Goal: Contribute content: Contribute content

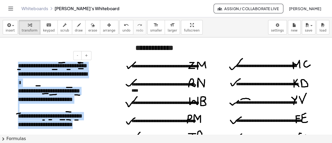
drag, startPoint x: 18, startPoint y: 66, endPoint x: 80, endPoint y: 124, distance: 84.5
click at [80, 124] on div "**********" at bounding box center [53, 95] width 80 height 78
copy div "**********"
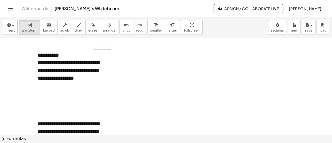
scroll to position [1625, 0]
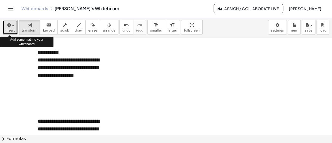
click at [10, 26] on icon "button" at bounding box center [8, 25] width 5 height 6
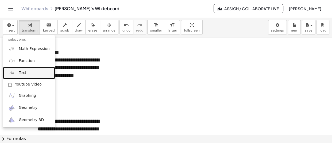
click at [27, 71] on link "Text" at bounding box center [29, 73] width 52 height 12
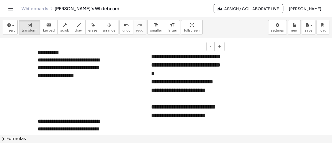
click at [207, 108] on div "**********" at bounding box center [186, 107] width 70 height 8
click at [207, 115] on div "**********" at bounding box center [186, 116] width 70 height 8
click at [199, 107] on div "**********" at bounding box center [186, 107] width 70 height 8
click at [198, 113] on div "**********" at bounding box center [186, 116] width 70 height 8
click at [190, 107] on div "**********" at bounding box center [186, 107] width 70 height 8
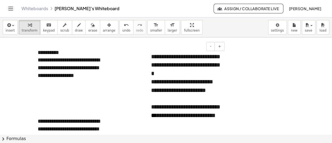
click at [190, 118] on div "**********" at bounding box center [186, 116] width 70 height 8
click at [216, 115] on div "**********" at bounding box center [186, 120] width 70 height 17
click at [214, 106] on div "**********" at bounding box center [186, 107] width 70 height 8
click at [190, 114] on div "**********" at bounding box center [186, 116] width 70 height 8
click at [206, 116] on div "**********" at bounding box center [186, 120] width 70 height 17
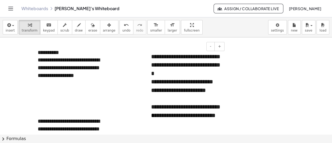
click at [182, 107] on div "**********" at bounding box center [186, 107] width 70 height 8
click at [184, 113] on div "**********" at bounding box center [186, 116] width 70 height 8
click at [214, 115] on div "**********" at bounding box center [186, 120] width 70 height 17
click at [194, 115] on div "**********" at bounding box center [186, 120] width 70 height 17
click at [196, 105] on div "**********" at bounding box center [186, 107] width 70 height 8
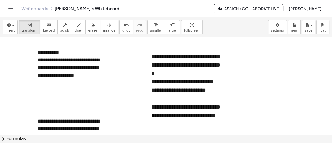
click at [204, 107] on div "**********" at bounding box center [186, 107] width 70 height 8
drag, startPoint x: 204, startPoint y: 108, endPoint x: 219, endPoint y: 107, distance: 15.5
click at [219, 107] on div "**********" at bounding box center [186, 107] width 70 height 8
click at [220, 113] on div "**********" at bounding box center [186, 116] width 70 height 8
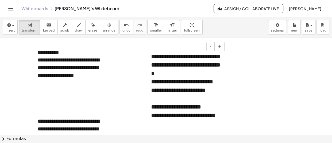
scroll to position [1626, 0]
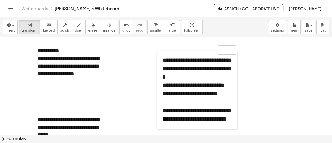
drag, startPoint x: 150, startPoint y: 81, endPoint x: 162, endPoint y: 86, distance: 12.2
click at [162, 86] on div at bounding box center [159, 90] width 5 height 78
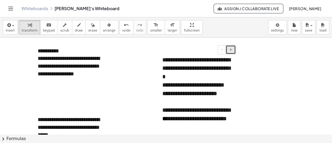
click at [232, 53] on button "+" at bounding box center [231, 49] width 10 height 9
click at [219, 51] on button "-" at bounding box center [222, 49] width 8 height 9
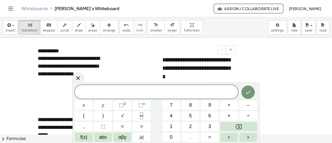
click at [207, 63] on span "**********" at bounding box center [196, 60] width 69 height 6
click at [78, 78] on icon at bounding box center [78, 78] width 6 height 6
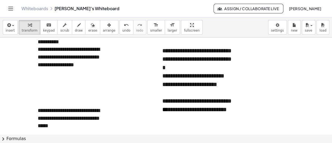
scroll to position [1635, 0]
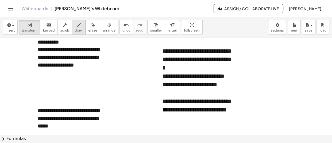
click at [77, 26] on icon "button" at bounding box center [79, 25] width 4 height 6
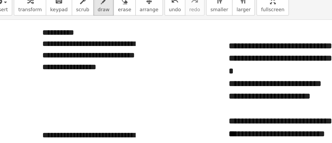
scroll to position [1630, 0]
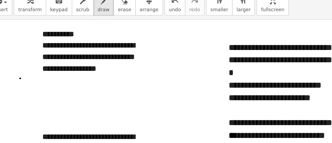
drag, startPoint x: 23, startPoint y: 77, endPoint x: 24, endPoint y: 80, distance: 3.5
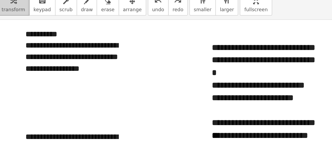
click at [32, 25] on div "button" at bounding box center [30, 25] width 16 height 6
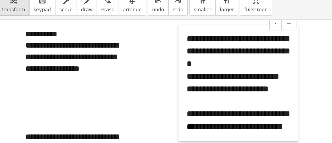
drag, startPoint x: 161, startPoint y: 60, endPoint x: 144, endPoint y: 54, distance: 17.9
click at [144, 54] on div at bounding box center [142, 80] width 5 height 78
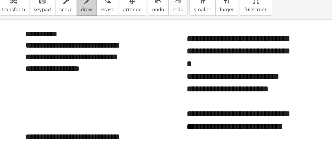
click at [77, 28] on icon "button" at bounding box center [79, 25] width 4 height 6
drag, startPoint x: 38, startPoint y: 76, endPoint x: 38, endPoint y: 82, distance: 5.9
drag, startPoint x: 39, startPoint y: 77, endPoint x: 39, endPoint y: 83, distance: 6.4
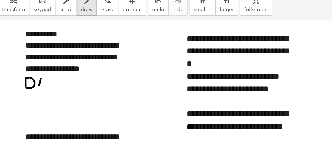
drag, startPoint x: 48, startPoint y: 77, endPoint x: 47, endPoint y: 83, distance: 6.6
drag, startPoint x: 48, startPoint y: 76, endPoint x: 51, endPoint y: 83, distance: 8.0
drag, startPoint x: 48, startPoint y: 80, endPoint x: 51, endPoint y: 80, distance: 3.5
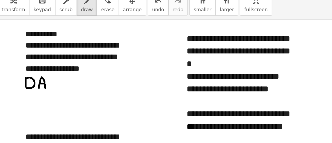
drag, startPoint x: 53, startPoint y: 77, endPoint x: 59, endPoint y: 82, distance: 8.3
drag, startPoint x: 60, startPoint y: 76, endPoint x: 67, endPoint y: 83, distance: 9.5
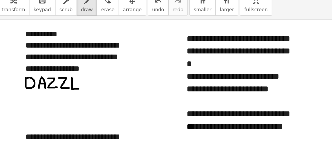
drag, startPoint x: 69, startPoint y: 76, endPoint x: 73, endPoint y: 84, distance: 8.8
drag, startPoint x: 75, startPoint y: 77, endPoint x: 79, endPoint y: 83, distance: 7.5
drag, startPoint x: 75, startPoint y: 80, endPoint x: 78, endPoint y: 79, distance: 2.7
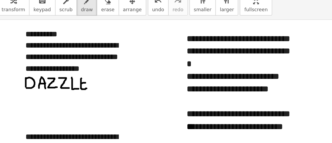
drag, startPoint x: 75, startPoint y: 76, endPoint x: 80, endPoint y: 75, distance: 4.6
drag, startPoint x: 38, startPoint y: 92, endPoint x: 43, endPoint y: 92, distance: 4.6
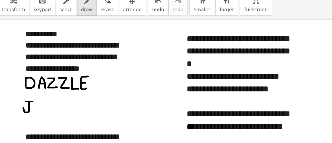
drag, startPoint x: 40, startPoint y: 92, endPoint x: 36, endPoint y: 96, distance: 5.7
drag, startPoint x: 46, startPoint y: 91, endPoint x: 49, endPoint y: 97, distance: 6.9
drag, startPoint x: 46, startPoint y: 92, endPoint x: 49, endPoint y: 99, distance: 7.4
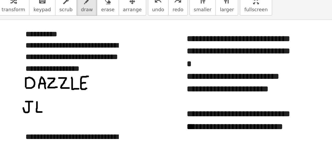
drag, startPoint x: 46, startPoint y: 92, endPoint x: 50, endPoint y: 92, distance: 4.0
drag, startPoint x: 57, startPoint y: 92, endPoint x: 56, endPoint y: 97, distance: 5.9
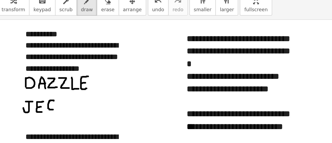
drag, startPoint x: 55, startPoint y: 94, endPoint x: 57, endPoint y: 100, distance: 6.2
drag, startPoint x: 60, startPoint y: 91, endPoint x: 63, endPoint y: 91, distance: 3.5
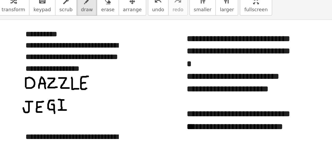
drag, startPoint x: 62, startPoint y: 91, endPoint x: 65, endPoint y: 98, distance: 7.4
drag, startPoint x: 68, startPoint y: 91, endPoint x: 71, endPoint y: 98, distance: 7.1
drag, startPoint x: 73, startPoint y: 91, endPoint x: 77, endPoint y: 97, distance: 7.2
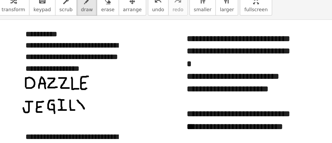
drag, startPoint x: 76, startPoint y: 90, endPoint x: 74, endPoint y: 97, distance: 7.5
drag, startPoint x: 103, startPoint y: 88, endPoint x: 106, endPoint y: 95, distance: 7.7
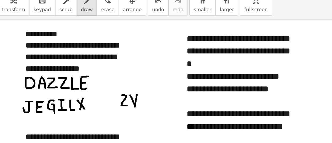
drag, startPoint x: 108, startPoint y: 88, endPoint x: 112, endPoint y: 87, distance: 4.7
drag, startPoint x: 115, startPoint y: 88, endPoint x: 115, endPoint y: 94, distance: 6.7
drag, startPoint x: 116, startPoint y: 91, endPoint x: 121, endPoint y: 96, distance: 6.8
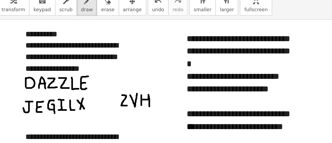
drag, startPoint x: 123, startPoint y: 88, endPoint x: 123, endPoint y: 94, distance: 6.7
drag, startPoint x: 123, startPoint y: 87, endPoint x: 127, endPoint y: 95, distance: 8.8
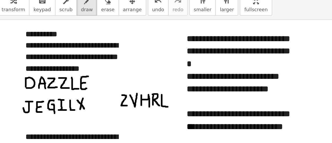
drag, startPoint x: 129, startPoint y: 88, endPoint x: 133, endPoint y: 96, distance: 9.1
drag, startPoint x: 135, startPoint y: 87, endPoint x: 139, endPoint y: 94, distance: 8.1
drag, startPoint x: 39, startPoint y: 85, endPoint x: 41, endPoint y: 89, distance: 5.0
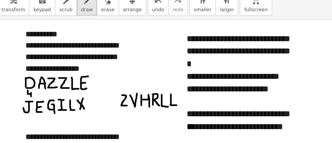
drag, startPoint x: 53, startPoint y: 85, endPoint x: 55, endPoint y: 88, distance: 3.5
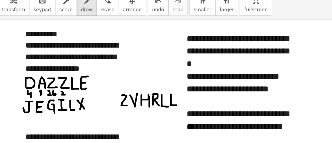
drag, startPoint x: 62, startPoint y: 85, endPoint x: 64, endPoint y: 88, distance: 3.2
drag, startPoint x: 71, startPoint y: 85, endPoint x: 73, endPoint y: 87, distance: 3.4
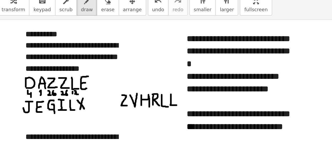
drag, startPoint x: 78, startPoint y: 85, endPoint x: 76, endPoint y: 88, distance: 3.5
drag, startPoint x: 36, startPoint y: 102, endPoint x: 36, endPoint y: 105, distance: 3.2
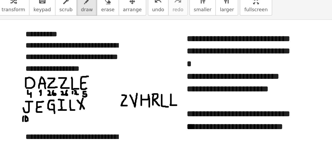
drag, startPoint x: 47, startPoint y: 101, endPoint x: 45, endPoint y: 104, distance: 3.9
drag, startPoint x: 54, startPoint y: 101, endPoint x: 55, endPoint y: 104, distance: 3.4
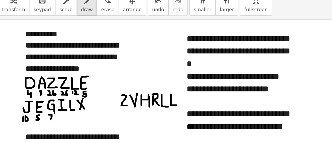
drag, startPoint x: 63, startPoint y: 103, endPoint x: 64, endPoint y: 107, distance: 4.0
drag, startPoint x: 69, startPoint y: 102, endPoint x: 68, endPoint y: 105, distance: 3.0
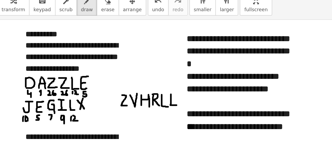
drag, startPoint x: 70, startPoint y: 101, endPoint x: 73, endPoint y: 105, distance: 4.7
drag, startPoint x: 76, startPoint y: 101, endPoint x: 79, endPoint y: 105, distance: 4.2
drag, startPoint x: 79, startPoint y: 101, endPoint x: 81, endPoint y: 105, distance: 4.6
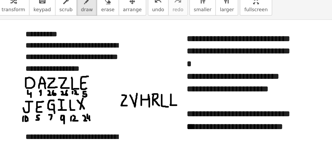
drag, startPoint x: 100, startPoint y: 99, endPoint x: 102, endPoint y: 101, distance: 3.3
drag, startPoint x: 108, startPoint y: 98, endPoint x: 109, endPoint y: 101, distance: 3.7
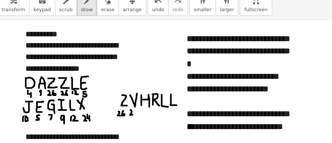
drag, startPoint x: 110, startPoint y: 97, endPoint x: 113, endPoint y: 101, distance: 4.7
drag, startPoint x: 123, startPoint y: 98, endPoint x: 123, endPoint y: 101, distance: 3.0
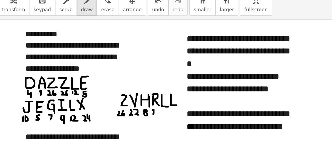
drag, startPoint x: 132, startPoint y: 97, endPoint x: 135, endPoint y: 101, distance: 4.4
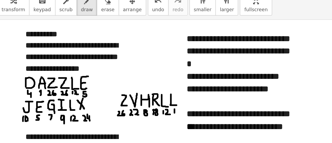
drag, startPoint x: 139, startPoint y: 97, endPoint x: 142, endPoint y: 100, distance: 4.5
drag, startPoint x: 117, startPoint y: 79, endPoint x: 119, endPoint y: 84, distance: 4.8
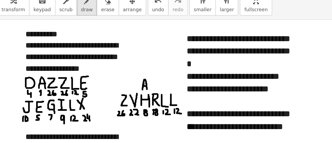
drag, startPoint x: 122, startPoint y: 77, endPoint x: 124, endPoint y: 77, distance: 2.9
drag, startPoint x: 122, startPoint y: 77, endPoint x: 125, endPoint y: 83, distance: 6.5
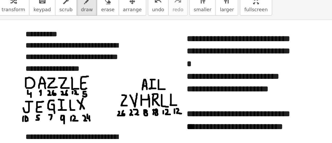
drag, startPoint x: 127, startPoint y: 78, endPoint x: 131, endPoint y: 84, distance: 7.5
drag, startPoint x: 35, startPoint y: 103, endPoint x: 39, endPoint y: 90, distance: 13.3
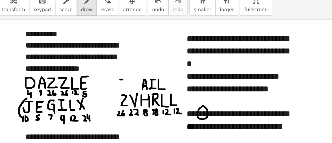
drag, startPoint x: 101, startPoint y: 77, endPoint x: 107, endPoint y: 77, distance: 5.4
drag, startPoint x: 104, startPoint y: 77, endPoint x: 104, endPoint y: 83, distance: 5.4
drag, startPoint x: 98, startPoint y: 83, endPoint x: 100, endPoint y: 85, distance: 2.8
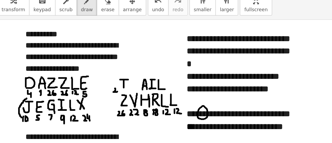
drag, startPoint x: 48, startPoint y: 107, endPoint x: 49, endPoint y: 110, distance: 3.8
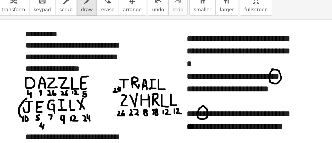
drag, startPoint x: 109, startPoint y: 77, endPoint x: 114, endPoint y: 80, distance: 5.9
drag, startPoint x: 135, startPoint y: 77, endPoint x: 133, endPoint y: 84, distance: 6.8
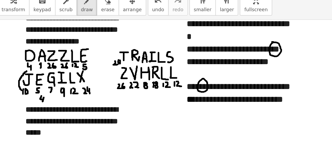
scroll to position [1649, 0]
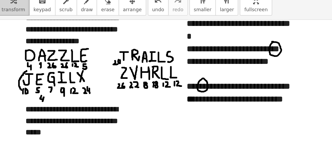
click at [26, 29] on span "transform" at bounding box center [30, 31] width 16 height 4
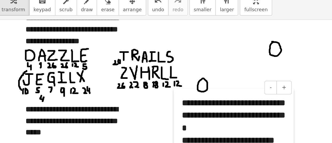
drag, startPoint x: 143, startPoint y: 44, endPoint x: 140, endPoint y: 105, distance: 61.4
click at [140, 105] on div at bounding box center [139, 123] width 5 height 78
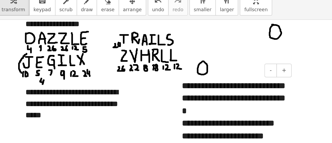
scroll to position [1671, 0]
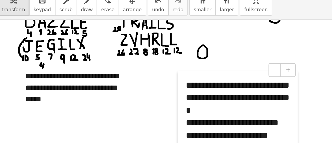
drag, startPoint x: 140, startPoint y: 84, endPoint x: 143, endPoint y: 94, distance: 10.8
click at [143, 94] on div at bounding box center [142, 111] width 5 height 78
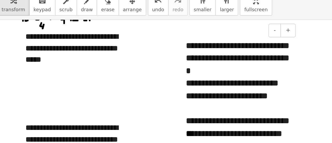
scroll to position [1691, 0]
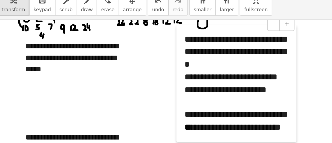
drag, startPoint x: 144, startPoint y: 83, endPoint x: 143, endPoint y: 73, distance: 10.7
click at [143, 73] on div at bounding box center [141, 80] width 5 height 78
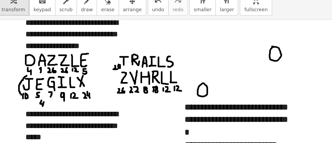
scroll to position [1645, 0]
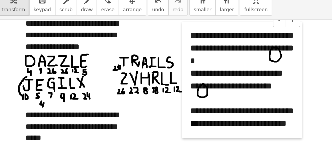
drag, startPoint x: 144, startPoint y: 103, endPoint x: 148, endPoint y: 51, distance: 52.6
click at [148, 51] on div at bounding box center [145, 78] width 5 height 78
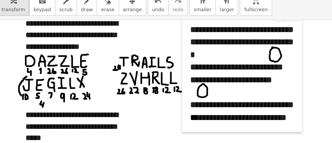
click at [148, 51] on div at bounding box center [145, 74] width 5 height 78
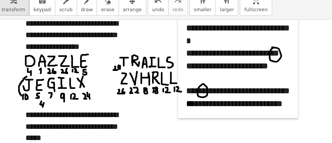
drag, startPoint x: 148, startPoint y: 51, endPoint x: 145, endPoint y: 41, distance: 9.7
click at [145, 41] on div at bounding box center [142, 64] width 5 height 78
click at [143, 60] on div at bounding box center [142, 64] width 5 height 78
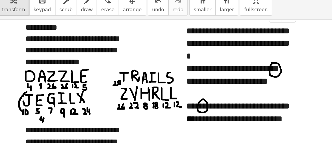
scroll to position [1635, 0]
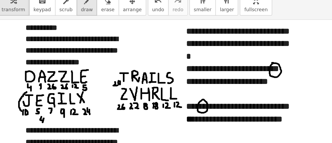
click at [75, 31] on span "draw" at bounding box center [79, 31] width 8 height 4
drag, startPoint x: 101, startPoint y: 73, endPoint x: 106, endPoint y: 73, distance: 5.4
drag, startPoint x: 104, startPoint y: 73, endPoint x: 103, endPoint y: 79, distance: 6.2
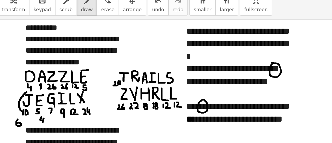
drag, startPoint x: 97, startPoint y: 89, endPoint x: 98, endPoint y: 96, distance: 7.5
drag, startPoint x: 98, startPoint y: 101, endPoint x: 97, endPoint y: 104, distance: 2.9
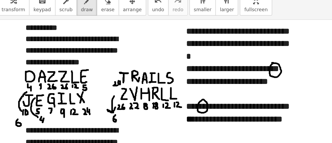
drag, startPoint x: 44, startPoint y: 90, endPoint x: 46, endPoint y: 103, distance: 13.3
drag, startPoint x: 108, startPoint y: 90, endPoint x: 108, endPoint y: 103, distance: 12.3
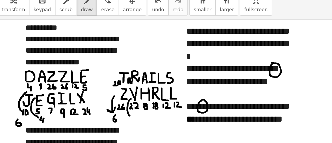
drag, startPoint x: 108, startPoint y: 103, endPoint x: 104, endPoint y: 103, distance: 4.1
drag, startPoint x: 110, startPoint y: 102, endPoint x: 113, endPoint y: 108, distance: 6.5
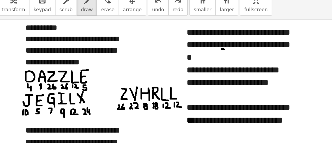
drag, startPoint x: 210, startPoint y: 109, endPoint x: 213, endPoint y: 109, distance: 2.9
drag, startPoint x: 156, startPoint y: 83, endPoint x: 160, endPoint y: 83, distance: 4.0
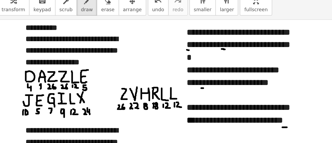
drag, startPoint x: 173, startPoint y: 56, endPoint x: 177, endPoint y: 56, distance: 3.7
drag, startPoint x: 209, startPoint y: 56, endPoint x: 212, endPoint y: 57, distance: 3.2
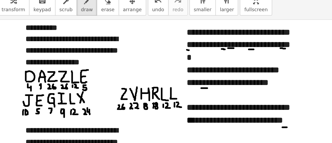
drag, startPoint x: 187, startPoint y: 57, endPoint x: 191, endPoint y: 57, distance: 4.0
drag, startPoint x: 202, startPoint y: 57, endPoint x: 205, endPoint y: 57, distance: 2.9
drag, startPoint x: 191, startPoint y: 108, endPoint x: 194, endPoint y: 108, distance: 2.9
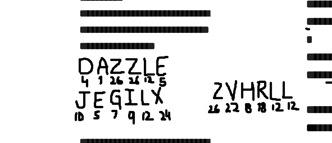
scroll to position [1648, 0]
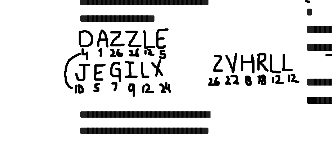
drag, startPoint x: 34, startPoint y: 86, endPoint x: 38, endPoint y: 70, distance: 16.5
drag, startPoint x: 29, startPoint y: 88, endPoint x: 27, endPoint y: 90, distance: 3.5
drag, startPoint x: 44, startPoint y: 84, endPoint x: 47, endPoint y: 71, distance: 13.9
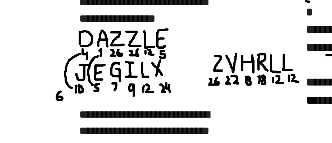
drag, startPoint x: 42, startPoint y: 84, endPoint x: 44, endPoint y: 89, distance: 5.8
drag, startPoint x: 42, startPoint y: 92, endPoint x: 44, endPoint y: 97, distance: 5.1
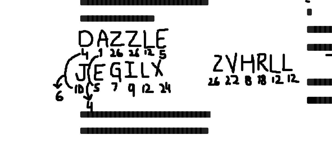
drag, startPoint x: 31, startPoint y: 80, endPoint x: 29, endPoint y: 84, distance: 4.2
drag, startPoint x: 53, startPoint y: 85, endPoint x: 52, endPoint y: 71, distance: 13.7
drag, startPoint x: 52, startPoint y: 84, endPoint x: 54, endPoint y: 91, distance: 6.7
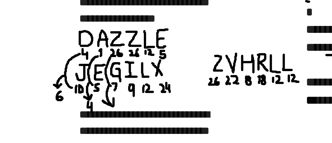
drag, startPoint x: 51, startPoint y: 96, endPoint x: 53, endPoint y: 100, distance: 4.6
drag, startPoint x: 55, startPoint y: 98, endPoint x: 57, endPoint y: 98, distance: 2.7
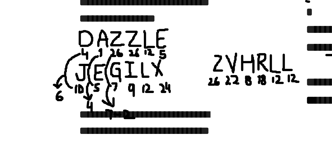
drag, startPoint x: 59, startPoint y: 97, endPoint x: 64, endPoint y: 100, distance: 5.9
drag, startPoint x: 67, startPoint y: 96, endPoint x: 66, endPoint y: 99, distance: 3.8
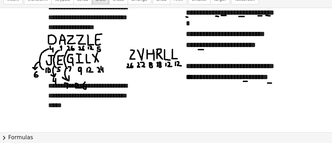
scroll to position [0, 0]
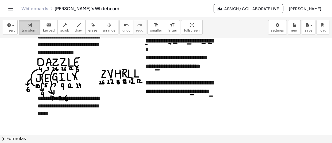
click at [29, 26] on div "button" at bounding box center [30, 25] width 16 height 6
click at [59, 91] on div at bounding box center [73, 91] width 70 height 8
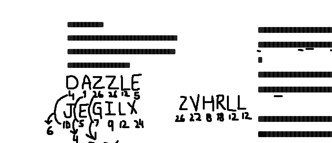
scroll to position [1622, 0]
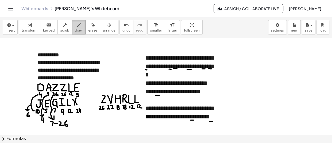
click at [77, 25] on icon "button" at bounding box center [79, 25] width 4 height 6
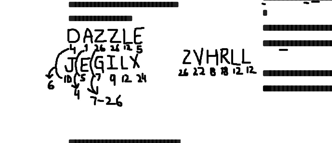
scroll to position [1645, 0]
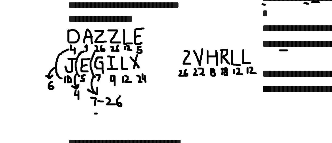
drag, startPoint x: 57, startPoint y: 106, endPoint x: 57, endPoint y: 110, distance: 3.5
drag, startPoint x: 61, startPoint y: 107, endPoint x: 62, endPoint y: 110, distance: 3.9
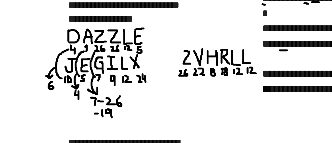
scroll to position [1647, 0]
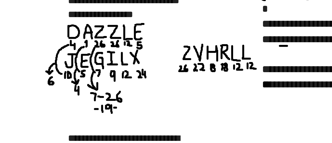
drag, startPoint x: 63, startPoint y: 105, endPoint x: 67, endPoint y: 105, distance: 3.5
drag, startPoint x: 65, startPoint y: 103, endPoint x: 66, endPoint y: 107, distance: 4.0
drag, startPoint x: 69, startPoint y: 103, endPoint x: 71, endPoint y: 107, distance: 4.8
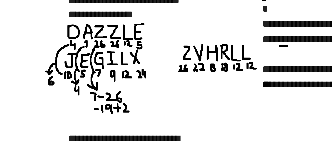
drag, startPoint x: 73, startPoint y: 103, endPoint x: 73, endPoint y: 106, distance: 3.0
drag, startPoint x: 59, startPoint y: 110, endPoint x: 62, endPoint y: 113, distance: 4.4
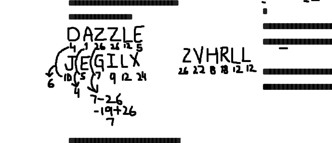
scroll to position [1646, 0]
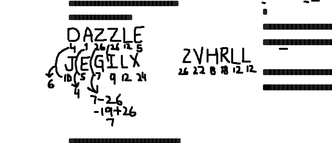
drag, startPoint x: 60, startPoint y: 79, endPoint x: 60, endPoint y: 70, distance: 8.6
drag, startPoint x: 65, startPoint y: 89, endPoint x: 88, endPoint y: 107, distance: 29.7
drag, startPoint x: 97, startPoint y: 105, endPoint x: 97, endPoint y: 112, distance: 6.7
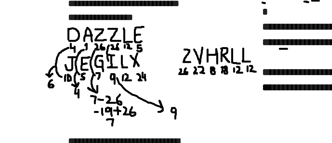
drag, startPoint x: 105, startPoint y: 105, endPoint x: 110, endPoint y: 111, distance: 7.2
drag, startPoint x: 112, startPoint y: 105, endPoint x: 112, endPoint y: 108, distance: 3.5
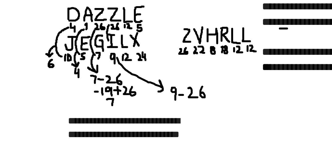
scroll to position [1657, 0]
drag, startPoint x: 103, startPoint y: 103, endPoint x: 103, endPoint y: 107, distance: 4.3
drag, startPoint x: 105, startPoint y: 103, endPoint x: 106, endPoint y: 107, distance: 4.6
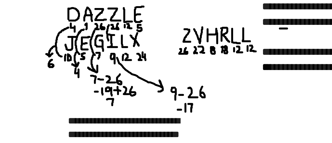
drag, startPoint x: 109, startPoint y: 105, endPoint x: 112, endPoint y: 104, distance: 3.5
drag, startPoint x: 110, startPoint y: 103, endPoint x: 111, endPoint y: 107, distance: 4.6
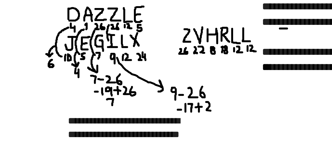
drag, startPoint x: 115, startPoint y: 102, endPoint x: 118, endPoint y: 107, distance: 5.6
drag, startPoint x: 113, startPoint y: 109, endPoint x: 113, endPoint y: 114, distance: 4.8
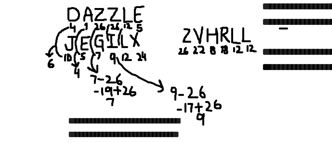
drag, startPoint x: 66, startPoint y: 70, endPoint x: 68, endPoint y: 61, distance: 9.1
drag, startPoint x: 74, startPoint y: 79, endPoint x: 84, endPoint y: 85, distance: 11.5
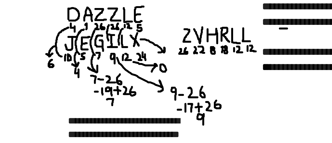
drag, startPoint x: 78, startPoint y: 67, endPoint x: 88, endPoint y: 74, distance: 12.3
drag, startPoint x: 93, startPoint y: 76, endPoint x: 93, endPoint y: 79, distance: 2.9
drag, startPoint x: 96, startPoint y: 77, endPoint x: 96, endPoint y: 79, distance: 3.0
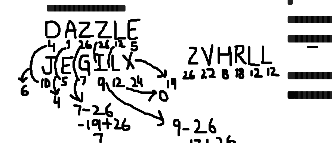
scroll to position [1654, 0]
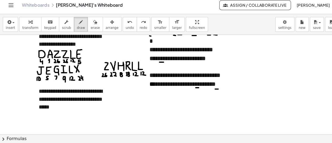
scroll to position [0, 0]
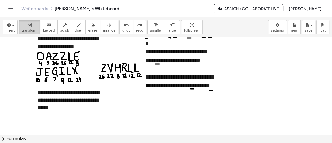
click at [28, 24] on icon "button" at bounding box center [30, 25] width 4 height 6
click at [56, 86] on div at bounding box center [73, 85] width 70 height 8
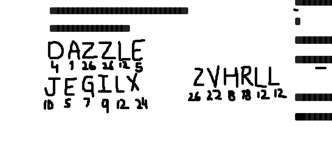
scroll to position [1638, 0]
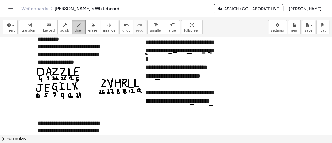
click at [77, 27] on icon "button" at bounding box center [79, 25] width 4 height 6
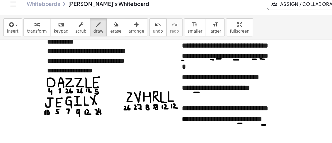
scroll to position [1639, 0]
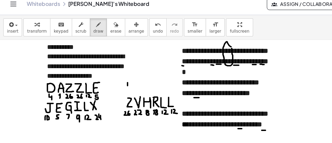
drag, startPoint x: 102, startPoint y: 72, endPoint x: 102, endPoint y: 78, distance: 6.4
drag, startPoint x: 70, startPoint y: 61, endPoint x: 81, endPoint y: 62, distance: 11.3
drag, startPoint x: 101, startPoint y: 72, endPoint x: 101, endPoint y: 78, distance: 5.9
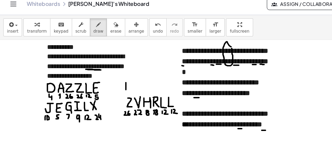
drag, startPoint x: 101, startPoint y: 71, endPoint x: 104, endPoint y: 70, distance: 3.0
drag, startPoint x: 101, startPoint y: 74, endPoint x: 105, endPoint y: 74, distance: 4.0
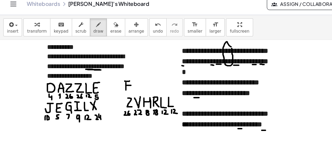
drag, startPoint x: 99, startPoint y: 93, endPoint x: 102, endPoint y: 82, distance: 11.4
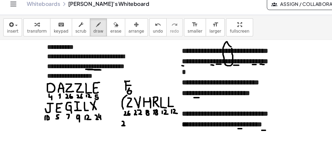
drag, startPoint x: 98, startPoint y: 103, endPoint x: 100, endPoint y: 106, distance: 4.1
drag, startPoint x: 34, startPoint y: 99, endPoint x: 35, endPoint y: 83, distance: 16.1
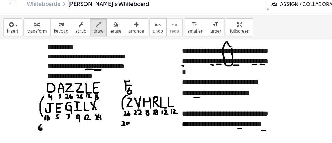
drag, startPoint x: 33, startPoint y: 105, endPoint x: 32, endPoint y: 108, distance: 2.8
drag, startPoint x: 108, startPoint y: 71, endPoint x: 113, endPoint y: 79, distance: 9.7
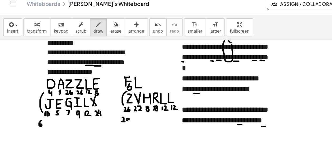
scroll to position [1637, 0]
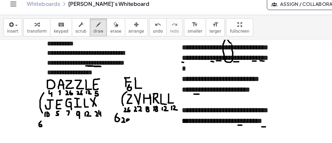
drag, startPoint x: 94, startPoint y: 96, endPoint x: 92, endPoint y: 99, distance: 3.1
drag, startPoint x: 209, startPoint y: 107, endPoint x: 214, endPoint y: 107, distance: 5.4
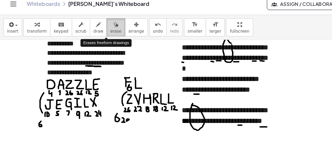
click at [91, 25] on icon "button" at bounding box center [93, 25] width 4 height 6
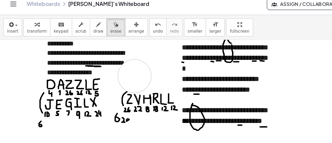
drag, startPoint x: 116, startPoint y: 68, endPoint x: 107, endPoint y: 66, distance: 9.0
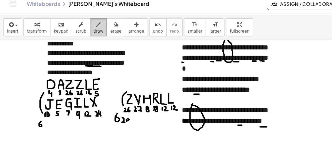
click at [77, 27] on icon "button" at bounding box center [79, 25] width 4 height 6
drag, startPoint x: 101, startPoint y: 71, endPoint x: 107, endPoint y: 70, distance: 5.4
drag, startPoint x: 104, startPoint y: 71, endPoint x: 104, endPoint y: 76, distance: 5.6
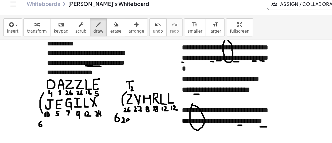
drag, startPoint x: 105, startPoint y: 75, endPoint x: 107, endPoint y: 78, distance: 3.6
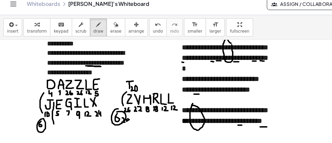
drag, startPoint x: 43, startPoint y: 88, endPoint x: 43, endPoint y: 105, distance: 17.4
drag, startPoint x: 46, startPoint y: 105, endPoint x: 47, endPoint y: 112, distance: 7.3
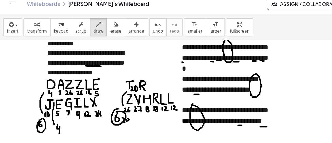
drag, startPoint x: 113, startPoint y: 70, endPoint x: 116, endPoint y: 78, distance: 8.5
drag, startPoint x: 107, startPoint y: 86, endPoint x: 109, endPoint y: 105, distance: 19.3
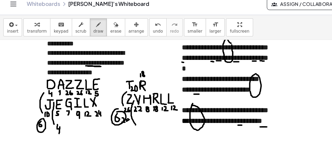
drag, startPoint x: 110, startPoint y: 104, endPoint x: 112, endPoint y: 109, distance: 6.1
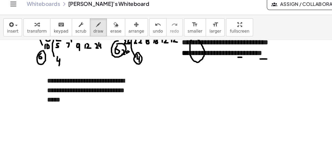
scroll to position [1706, 0]
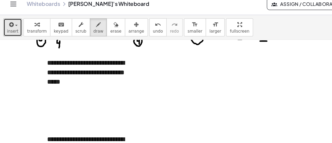
click at [8, 28] on icon "button" at bounding box center [8, 25] width 5 height 6
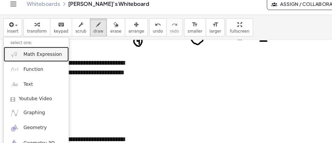
click at [28, 51] on link "Math Expression" at bounding box center [29, 49] width 52 height 12
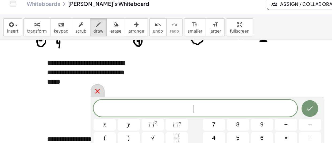
click at [77, 82] on div at bounding box center [78, 78] width 11 height 10
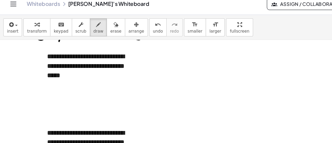
scroll to position [1711, 0]
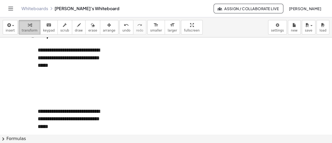
click at [28, 24] on icon "button" at bounding box center [30, 25] width 4 height 6
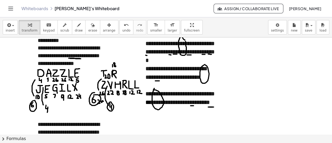
scroll to position [1635, 0]
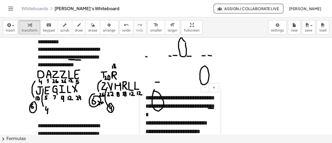
drag, startPoint x: 145, startPoint y: 57, endPoint x: 145, endPoint y: 125, distance: 67.7
click at [145, 125] on div at bounding box center [142, 128] width 5 height 78
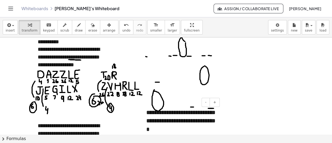
scroll to position [1688, 0]
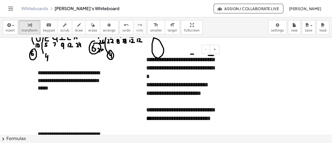
drag, startPoint x: 140, startPoint y: 82, endPoint x: 144, endPoint y: 80, distance: 4.7
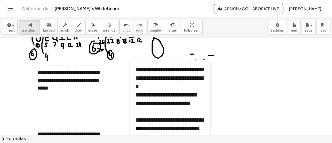
drag, startPoint x: 144, startPoint y: 80, endPoint x: 134, endPoint y: 90, distance: 14.6
click at [134, 90] on div at bounding box center [132, 99] width 5 height 78
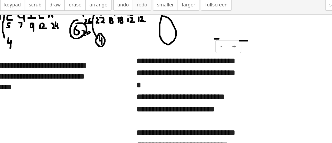
scroll to position [1714, 0]
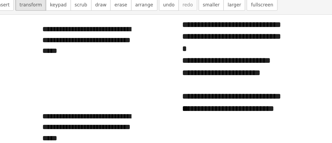
click at [68, 62] on div "**********" at bounding box center [73, 55] width 70 height 23
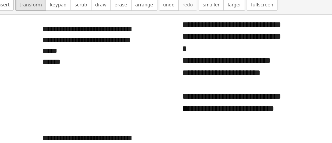
click at [40, 71] on div "******" at bounding box center [73, 71] width 70 height 8
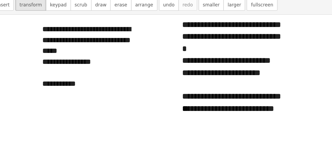
click at [38, 77] on div at bounding box center [73, 78] width 70 height 8
click at [43, 73] on div "**********" at bounding box center [73, 71] width 70 height 8
click at [48, 79] on div "**" at bounding box center [73, 78] width 70 height 8
click at [59, 70] on div "**********" at bounding box center [73, 71] width 70 height 8
click at [54, 70] on div "**********" at bounding box center [73, 71] width 70 height 8
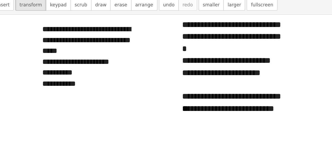
click at [62, 79] on div "**********" at bounding box center [73, 78] width 70 height 8
click at [68, 71] on div "**********" at bounding box center [73, 71] width 70 height 8
click at [69, 77] on div "**********" at bounding box center [73, 78] width 70 height 8
click at [77, 70] on div "**********" at bounding box center [73, 71] width 70 height 8
click at [77, 78] on div "**********" at bounding box center [73, 78] width 70 height 8
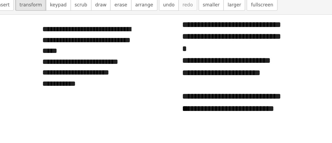
click at [42, 86] on div "**********" at bounding box center [73, 86] width 70 height 8
click at [86, 86] on div "**********" at bounding box center [73, 86] width 70 height 8
click at [81, 91] on div "**********" at bounding box center [73, 93] width 70 height 8
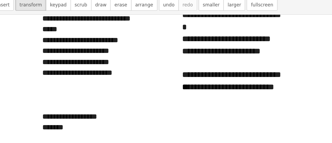
scroll to position [1730, 0]
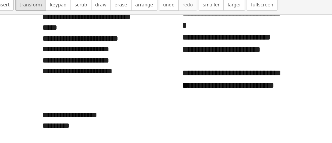
click at [62, 113] on div "*********" at bounding box center [73, 115] width 70 height 8
click at [58, 107] on div "**********" at bounding box center [73, 108] width 70 height 8
click at [66, 116] on div "**********" at bounding box center [73, 115] width 70 height 8
click at [67, 108] on div "**********" at bounding box center [73, 108] width 70 height 8
click at [67, 115] on div "**********" at bounding box center [73, 115] width 70 height 8
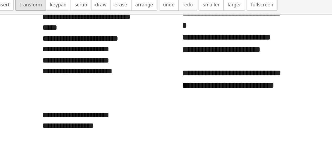
click at [75, 114] on div "**********" at bounding box center [73, 115] width 70 height 8
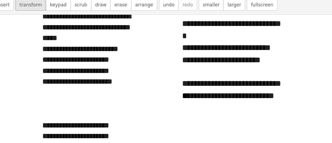
scroll to position [1718, 0]
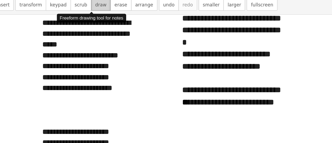
click at [77, 28] on icon "button" at bounding box center [79, 25] width 4 height 6
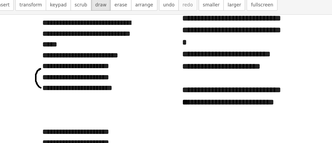
drag, startPoint x: 37, startPoint y: 89, endPoint x: 36, endPoint y: 75, distance: 13.4
drag, startPoint x: 31, startPoint y: 94, endPoint x: 34, endPoint y: 98, distance: 5.5
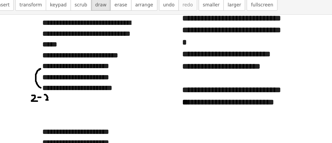
drag, startPoint x: 39, startPoint y: 94, endPoint x: 42, endPoint y: 97, distance: 4.5
drag, startPoint x: 34, startPoint y: 101, endPoint x: 34, endPoint y: 104, distance: 3.2
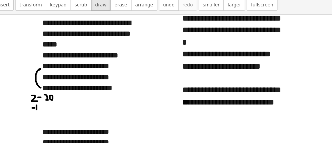
drag, startPoint x: 41, startPoint y: 101, endPoint x: 41, endPoint y: 104, distance: 3.5
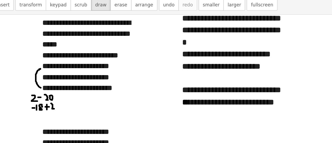
drag, startPoint x: 44, startPoint y: 100, endPoint x: 46, endPoint y: 104, distance: 4.5
drag, startPoint x: 48, startPoint y: 100, endPoint x: 48, endPoint y: 103, distance: 2.7
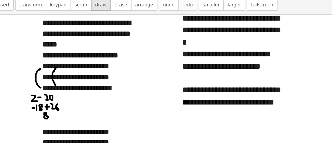
drag, startPoint x: 47, startPoint y: 87, endPoint x: 47, endPoint y: 75, distance: 12.3
drag, startPoint x: 50, startPoint y: 91, endPoint x: 55, endPoint y: 97, distance: 7.6
drag, startPoint x: 55, startPoint y: 98, endPoint x: 58, endPoint y: 102, distance: 4.9
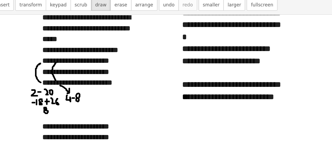
scroll to position [1711, 0]
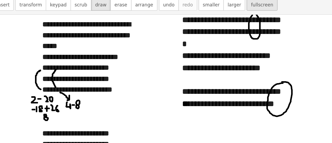
drag, startPoint x: 185, startPoint y: 38, endPoint x: 184, endPoint y: 30, distance: 8.1
click at [184, 30] on div "**********" at bounding box center [166, 80] width 332 height 126
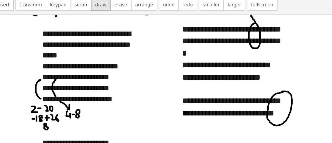
drag, startPoint x: 180, startPoint y: 41, endPoint x: 139, endPoint y: 42, distance: 40.4
drag, startPoint x: 179, startPoint y: 40, endPoint x: 177, endPoint y: 44, distance: 4.0
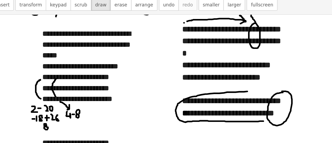
drag, startPoint x: 193, startPoint y: 112, endPoint x: 196, endPoint y: 90, distance: 22.6
drag, startPoint x: 196, startPoint y: 90, endPoint x: 191, endPoint y: 67, distance: 22.7
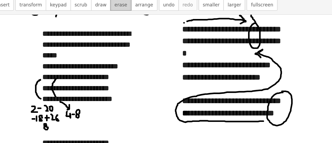
click at [88, 31] on span "erase" at bounding box center [92, 31] width 9 height 4
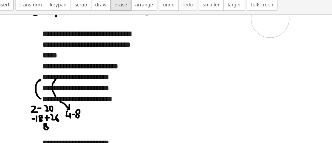
drag, startPoint x: 215, startPoint y: 80, endPoint x: 149, endPoint y: 56, distance: 71.2
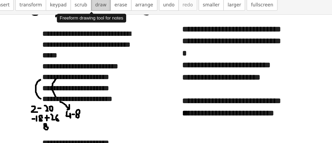
click at [75, 31] on span "draw" at bounding box center [79, 31] width 8 height 4
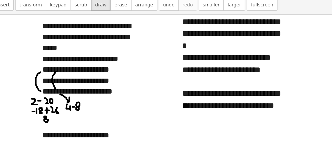
scroll to position [1717, 0]
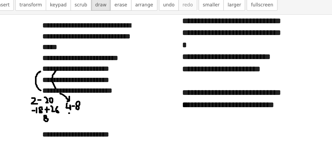
drag, startPoint x: 60, startPoint y: 105, endPoint x: 62, endPoint y: 109, distance: 4.8
drag, startPoint x: 64, startPoint y: 107, endPoint x: 68, endPoint y: 107, distance: 3.7
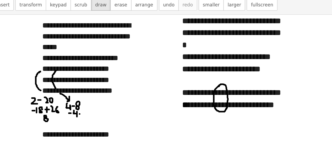
drag, startPoint x: 66, startPoint y: 105, endPoint x: 65, endPoint y: 109, distance: 4.6
drag, startPoint x: 70, startPoint y: 104, endPoint x: 74, endPoint y: 109, distance: 6.8
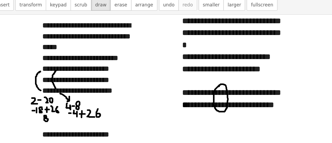
drag, startPoint x: 77, startPoint y: 104, endPoint x: 76, endPoint y: 107, distance: 3.3
drag, startPoint x: 59, startPoint y: 112, endPoint x: 61, endPoint y: 116, distance: 4.1
drag, startPoint x: 63, startPoint y: 114, endPoint x: 65, endPoint y: 116, distance: 3.2
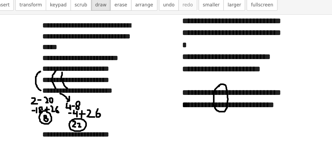
drag, startPoint x: 55, startPoint y: 89, endPoint x: 53, endPoint y: 76, distance: 13.1
drag, startPoint x: 60, startPoint y: 93, endPoint x: 82, endPoint y: 102, distance: 23.7
drag, startPoint x: 89, startPoint y: 102, endPoint x: 87, endPoint y: 106, distance: 4.9
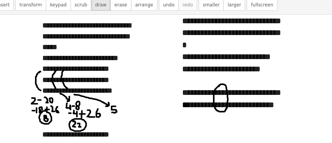
drag, startPoint x: 70, startPoint y: 92, endPoint x: 97, endPoint y: 100, distance: 29.0
drag, startPoint x: 107, startPoint y: 101, endPoint x: 104, endPoint y: 106, distance: 6.2
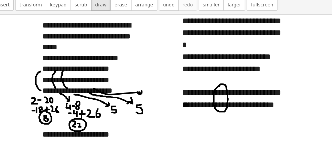
drag, startPoint x: 74, startPoint y: 89, endPoint x: 108, endPoint y: 91, distance: 34.0
drag, startPoint x: 120, startPoint y: 92, endPoint x: 120, endPoint y: 95, distance: 3.7
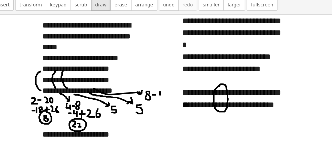
drag, startPoint x: 122, startPoint y: 93, endPoint x: 127, endPoint y: 95, distance: 4.7
drag, startPoint x: 121, startPoint y: 98, endPoint x: 125, endPoint y: 103, distance: 6.5
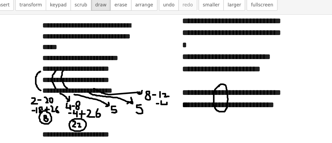
drag, startPoint x: 118, startPoint y: 107, endPoint x: 121, endPoint y: 111, distance: 4.9
drag, startPoint x: 122, startPoint y: 107, endPoint x: 125, endPoint y: 110, distance: 5.1
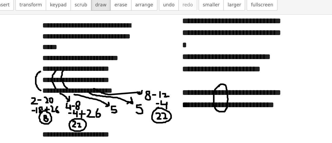
drag, startPoint x: 85, startPoint y: 89, endPoint x: 98, endPoint y: 89, distance: 13.1
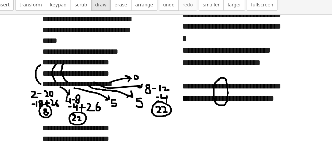
scroll to position [1719, 0]
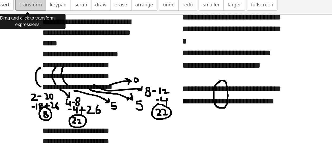
click at [22, 30] on span "transform" at bounding box center [30, 31] width 16 height 4
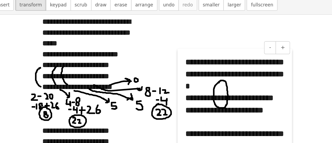
drag, startPoint x: 132, startPoint y: 64, endPoint x: 134, endPoint y: 96, distance: 31.7
click at [134, 96] on div at bounding box center [135, 100] width 5 height 78
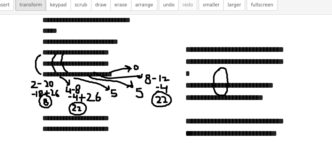
scroll to position [1728, 0]
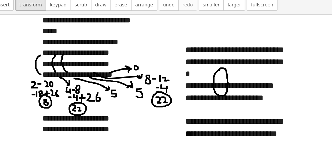
click at [56, 39] on div "**********" at bounding box center [73, 41] width 70 height 23
click at [88, 31] on span "erase" at bounding box center [92, 31] width 9 height 4
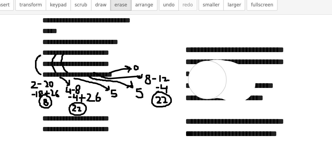
drag, startPoint x: 174, startPoint y: 86, endPoint x: 153, endPoint y: 83, distance: 20.8
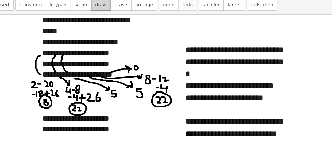
click at [75, 30] on span "draw" at bounding box center [79, 31] width 8 height 4
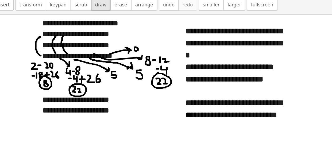
scroll to position [1742, 0]
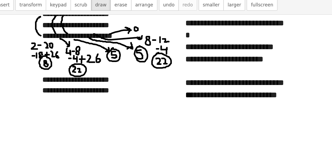
scroll to position [1749, 0]
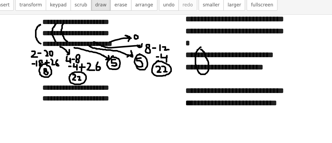
drag, startPoint x: 39, startPoint y: 101, endPoint x: 42, endPoint y: 106, distance: 5.6
drag, startPoint x: 108, startPoint y: 88, endPoint x: 111, endPoint y: 93, distance: 6.1
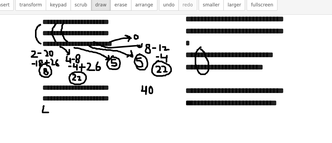
drag, startPoint x: 210, startPoint y: 92, endPoint x: 209, endPoint y: 98, distance: 6.0
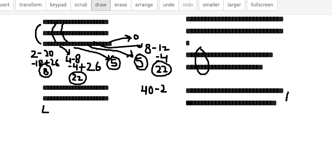
drag, startPoint x: 122, startPoint y: 87, endPoint x: 126, endPoint y: 92, distance: 6.1
drag, startPoint x: 128, startPoint y: 87, endPoint x: 127, endPoint y: 90, distance: 3.6
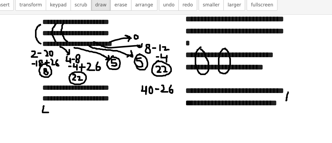
drag, startPoint x: 45, startPoint y: 101, endPoint x: 50, endPoint y: 100, distance: 4.7
drag, startPoint x: 53, startPoint y: 101, endPoint x: 58, endPoint y: 99, distance: 5.0
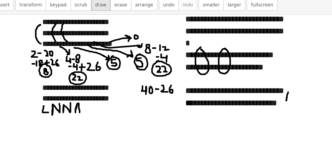
drag, startPoint x: 62, startPoint y: 100, endPoint x: 64, endPoint y: 106, distance: 6.2
drag, startPoint x: 60, startPoint y: 103, endPoint x: 63, endPoint y: 104, distance: 3.2
drag, startPoint x: 70, startPoint y: 100, endPoint x: 72, endPoint y: 106, distance: 6.5
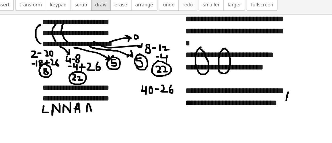
drag, startPoint x: 77, startPoint y: 100, endPoint x: 81, endPoint y: 104, distance: 5.1
drag, startPoint x: 36, startPoint y: 108, endPoint x: 36, endPoint y: 112, distance: 3.7
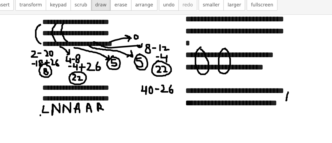
drag, startPoint x: 38, startPoint y: 108, endPoint x: 41, endPoint y: 111, distance: 4.2
drag, startPoint x: 46, startPoint y: 108, endPoint x: 46, endPoint y: 111, distance: 2.7
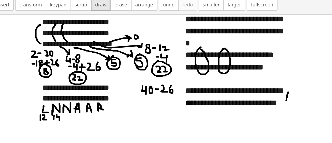
drag, startPoint x: 48, startPoint y: 108, endPoint x: 50, endPoint y: 112, distance: 4.7
drag, startPoint x: 56, startPoint y: 108, endPoint x: 58, endPoint y: 112, distance: 4.8
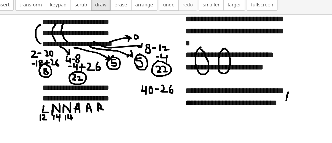
drag, startPoint x: 71, startPoint y: 108, endPoint x: 72, endPoint y: 111, distance: 2.8
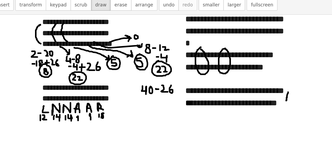
click at [85, 31] on button "erase" at bounding box center [92, 27] width 15 height 14
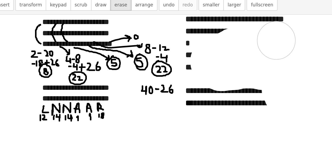
drag, startPoint x: 189, startPoint y: 56, endPoint x: 207, endPoint y: 50, distance: 19.0
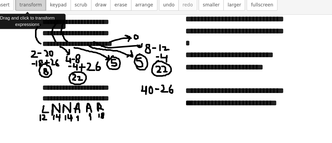
click at [23, 32] on button "transform" at bounding box center [30, 27] width 22 height 14
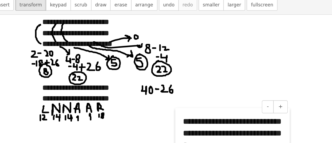
drag, startPoint x: 133, startPoint y: 42, endPoint x: 131, endPoint y: 114, distance: 71.8
click at [131, 114] on div at bounding box center [133, 142] width 5 height 78
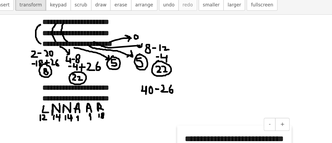
drag, startPoint x: 135, startPoint y: 112, endPoint x: 137, endPoint y: 124, distance: 12.4
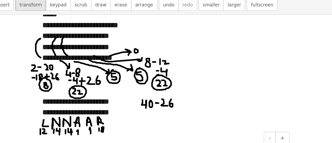
scroll to position [1739, 0]
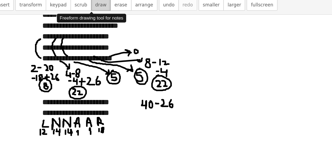
click at [75, 30] on span "draw" at bounding box center [79, 31] width 8 height 4
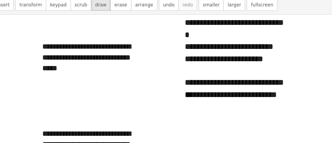
scroll to position [1832, 0]
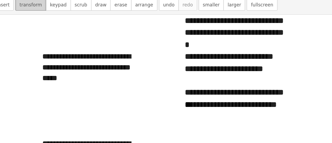
click at [28, 31] on span "transform" at bounding box center [30, 31] width 16 height 4
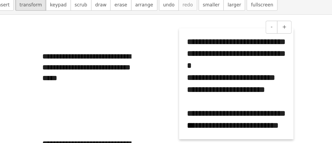
drag, startPoint x: 132, startPoint y: 50, endPoint x: 134, endPoint y: 66, distance: 15.8
click at [134, 66] on div at bounding box center [136, 86] width 5 height 78
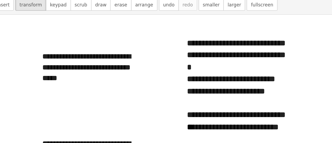
click at [45, 59] on div at bounding box center [73, 59] width 70 height 8
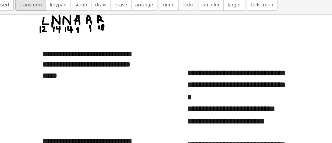
scroll to position [1811, 0]
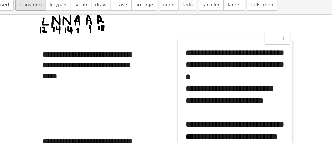
drag, startPoint x: 138, startPoint y: 91, endPoint x: 138, endPoint y: 74, distance: 16.9
click at [138, 74] on div at bounding box center [135, 94] width 5 height 78
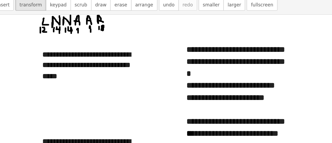
click at [44, 118] on div at bounding box center [73, 119] width 70 height 8
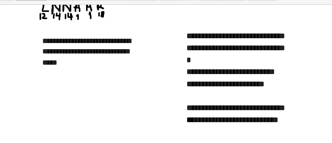
scroll to position [1821, 0]
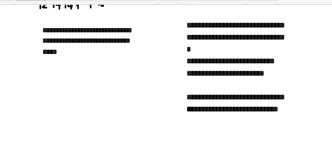
click at [42, 81] on div at bounding box center [73, 78] width 70 height 8
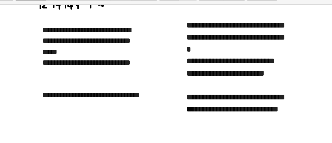
scroll to position [1829, 0]
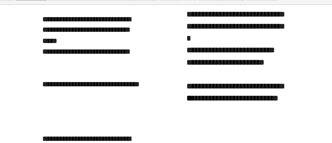
click at [38, 77] on div at bounding box center [73, 78] width 70 height 8
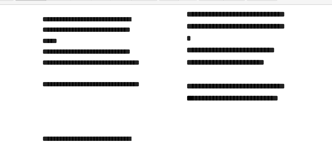
click at [39, 99] on div at bounding box center [73, 101] width 70 height 8
click at [65, 100] on div "**********" at bounding box center [73, 101] width 70 height 8
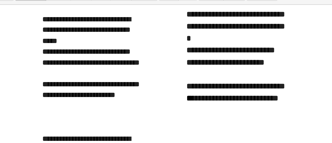
click at [92, 100] on div "**********" at bounding box center [73, 101] width 70 height 8
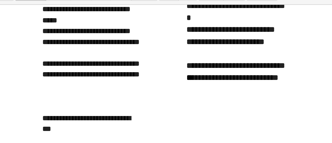
scroll to position [1844, 0]
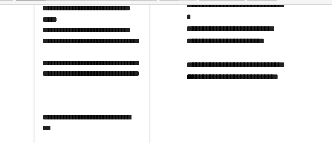
click at [39, 122] on div at bounding box center [73, 124] width 70 height 8
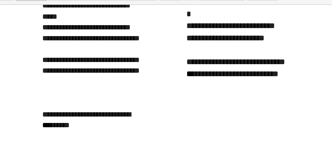
scroll to position [1859, 0]
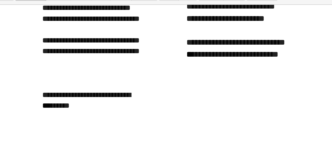
click at [93, 106] on div "*********" at bounding box center [73, 108] width 70 height 8
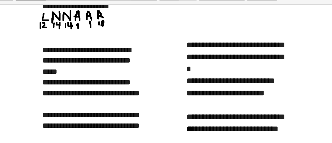
scroll to position [1805, 0]
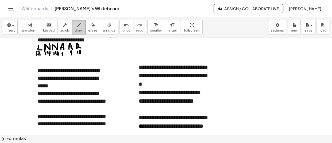
click at [75, 26] on div "button" at bounding box center [79, 25] width 8 height 6
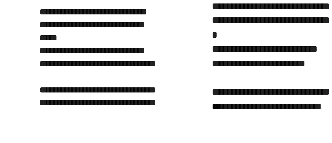
scroll to position [1829, 0]
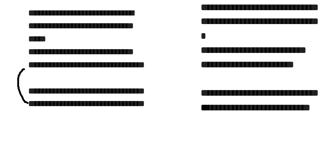
drag, startPoint x: 37, startPoint y: 100, endPoint x: 36, endPoint y: 81, distance: 19.9
drag, startPoint x: 37, startPoint y: 108, endPoint x: 36, endPoint y: 111, distance: 3.9
drag, startPoint x: 47, startPoint y: 96, endPoint x: 46, endPoint y: 80, distance: 16.1
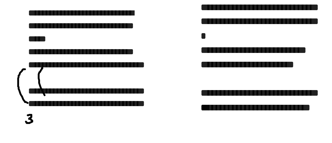
drag, startPoint x: 47, startPoint y: 106, endPoint x: 49, endPoint y: 112, distance: 6.5
drag, startPoint x: 58, startPoint y: 101, endPoint x: 59, endPoint y: 79, distance: 21.2
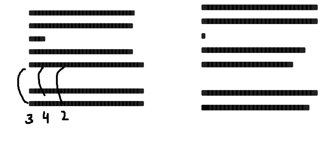
drag, startPoint x: 58, startPoint y: 105, endPoint x: 61, endPoint y: 110, distance: 5.7
drag, startPoint x: 68, startPoint y: 100, endPoint x: 67, endPoint y: 81, distance: 18.5
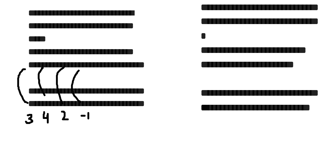
drag, startPoint x: 73, startPoint y: 106, endPoint x: 73, endPoint y: 110, distance: 4.0
drag, startPoint x: 77, startPoint y: 107, endPoint x: 77, endPoint y: 111, distance: 4.3
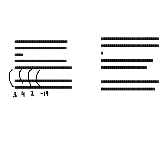
scroll to position [1833, 0]
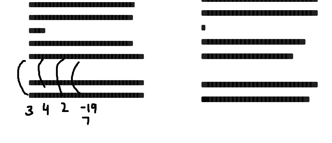
drag, startPoint x: 70, startPoint y: 109, endPoint x: 73, endPoint y: 114, distance: 5.9
drag, startPoint x: 79, startPoint y: 94, endPoint x: 78, endPoint y: 75, distance: 19.0
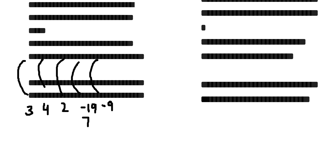
drag, startPoint x: 86, startPoint y: 100, endPoint x: 87, endPoint y: 105, distance: 4.3
drag, startPoint x: 110, startPoint y: 56, endPoint x: 108, endPoint y: 60, distance: 4.7
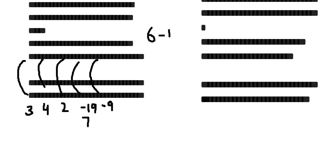
drag, startPoint x: 120, startPoint y: 58, endPoint x: 121, endPoint y: 62, distance: 4.8
drag, startPoint x: 127, startPoint y: 56, endPoint x: 125, endPoint y: 62, distance: 6.3
drag, startPoint x: 82, startPoint y: 109, endPoint x: 85, endPoint y: 114, distance: 5.0
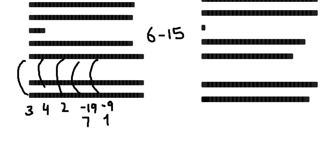
drag, startPoint x: 86, startPoint y: 108, endPoint x: 89, endPoint y: 114, distance: 6.7
drag, startPoint x: 92, startPoint y: 95, endPoint x: 90, endPoint y: 74, distance: 21.2
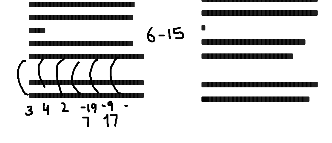
drag, startPoint x: 97, startPoint y: 109, endPoint x: 99, endPoint y: 113, distance: 4.0
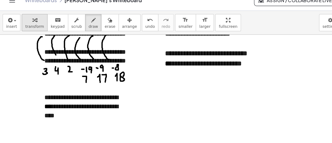
scroll to position [1868, 0]
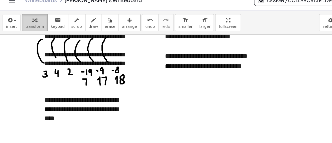
click at [28, 24] on icon "button" at bounding box center [30, 25] width 4 height 6
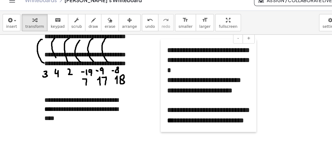
drag, startPoint x: 137, startPoint y: 47, endPoint x: 140, endPoint y: 99, distance: 52.5
click at [140, 99] on div at bounding box center [137, 80] width 5 height 78
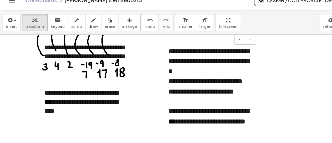
scroll to position [1879, 0]
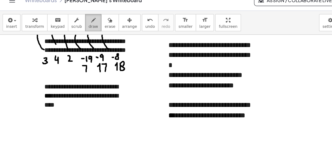
click at [72, 30] on button "draw" at bounding box center [79, 27] width 14 height 14
drag, startPoint x: 207, startPoint y: 42, endPoint x: 206, endPoint y: 40, distance: 2.8
drag, startPoint x: 37, startPoint y: 98, endPoint x: 42, endPoint y: 98, distance: 4.6
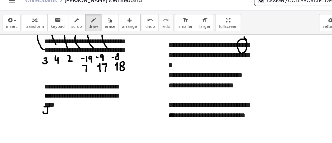
drag, startPoint x: 40, startPoint y: 98, endPoint x: 37, endPoint y: 103, distance: 5.9
drag, startPoint x: 37, startPoint y: 107, endPoint x: 37, endPoint y: 110, distance: 3.7
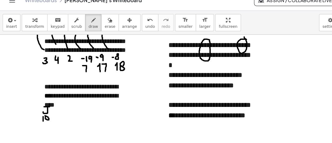
drag, startPoint x: 50, startPoint y: 97, endPoint x: 54, endPoint y: 104, distance: 8.4
drag, startPoint x: 50, startPoint y: 96, endPoint x: 54, endPoint y: 96, distance: 4.0
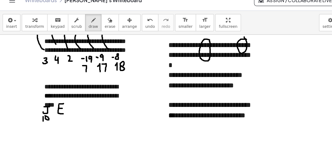
drag, startPoint x: 52, startPoint y: 107, endPoint x: 49, endPoint y: 112, distance: 5.9
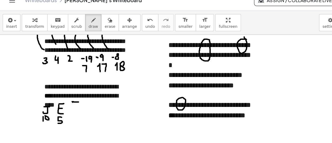
drag, startPoint x: 61, startPoint y: 94, endPoint x: 66, endPoint y: 94, distance: 5.4
drag, startPoint x: 63, startPoint y: 94, endPoint x: 63, endPoint y: 102, distance: 7.2
drag, startPoint x: 60, startPoint y: 106, endPoint x: 62, endPoint y: 110, distance: 4.9
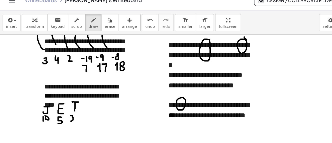
drag, startPoint x: 74, startPoint y: 95, endPoint x: 74, endPoint y: 102, distance: 7.5
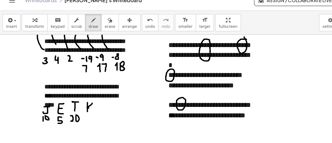
drag, startPoint x: 78, startPoint y: 95, endPoint x: 78, endPoint y: 102, distance: 6.7
drag, startPoint x: 75, startPoint y: 105, endPoint x: 74, endPoint y: 109, distance: 3.8
drag, startPoint x: 77, startPoint y: 104, endPoint x: 77, endPoint y: 109, distance: 4.3
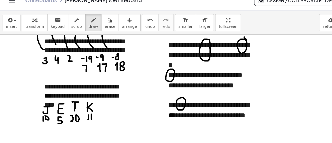
drag, startPoint x: 85, startPoint y: 95, endPoint x: 89, endPoint y: 93, distance: 4.1
drag, startPoint x: 84, startPoint y: 103, endPoint x: 87, endPoint y: 108, distance: 5.4
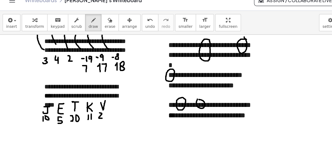
drag, startPoint x: 89, startPoint y: 102, endPoint x: 92, endPoint y: 107, distance: 5.7
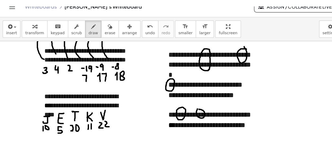
scroll to position [1876, 0]
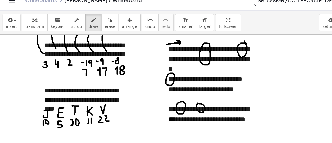
drag, startPoint x: 140, startPoint y: 46, endPoint x: 151, endPoint y: 46, distance: 11.0
drag, startPoint x: 115, startPoint y: 71, endPoint x: 113, endPoint y: 77, distance: 5.5
drag, startPoint x: 118, startPoint y: 72, endPoint x: 121, endPoint y: 76, distance: 5.4
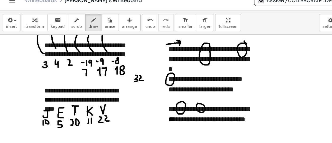
drag, startPoint x: 126, startPoint y: 71, endPoint x: 128, endPoint y: 75, distance: 4.9
drag, startPoint x: 131, startPoint y: 71, endPoint x: 130, endPoint y: 74, distance: 3.5
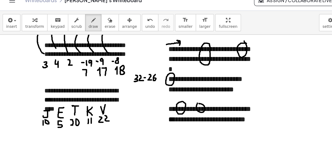
drag, startPoint x: 96, startPoint y: 98, endPoint x: 101, endPoint y: 97, distance: 5.6
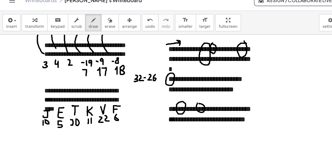
drag, startPoint x: 98, startPoint y: 104, endPoint x: 97, endPoint y: 107, distance: 3.2
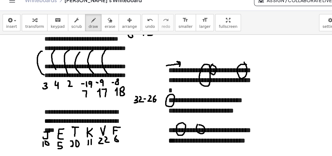
scroll to position [1857, 0]
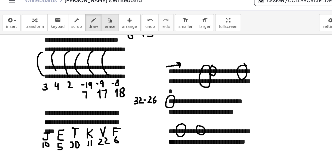
click at [88, 27] on div "button" at bounding box center [92, 25] width 9 height 6
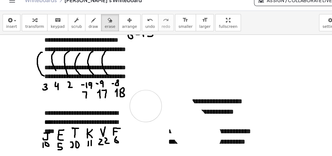
drag, startPoint x: 229, startPoint y: 88, endPoint x: 123, endPoint y: 97, distance: 106.4
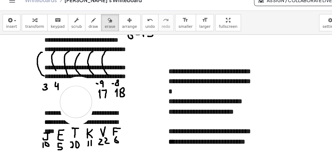
drag, startPoint x: 65, startPoint y: 100, endPoint x: 64, endPoint y: 94, distance: 6.2
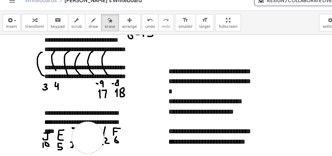
drag, startPoint x: 72, startPoint y: 117, endPoint x: 52, endPoint y: 39, distance: 80.4
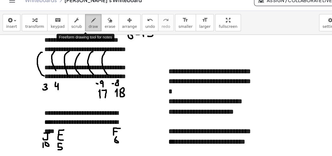
click at [77, 25] on icon "button" at bounding box center [79, 25] width 4 height 6
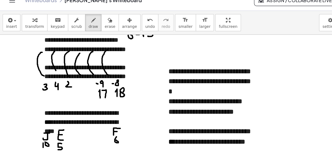
drag, startPoint x: 57, startPoint y: 77, endPoint x: 60, endPoint y: 81, distance: 5.6
drag, startPoint x: 60, startPoint y: 117, endPoint x: 67, endPoint y: 119, distance: 6.9
drag, startPoint x: 64, startPoint y: 118, endPoint x: 63, endPoint y: 124, distance: 6.6
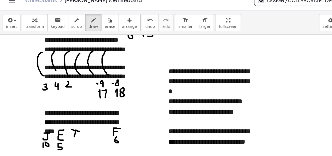
drag, startPoint x: 60, startPoint y: 127, endPoint x: 64, endPoint y: 132, distance: 5.5
drag, startPoint x: 73, startPoint y: 118, endPoint x: 79, endPoint y: 117, distance: 6.6
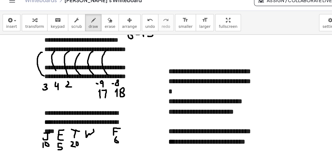
drag, startPoint x: 74, startPoint y: 116, endPoint x: 79, endPoint y: 125, distance: 10.3
drag, startPoint x: 73, startPoint y: 117, endPoint x: 79, endPoint y: 116, distance: 5.7
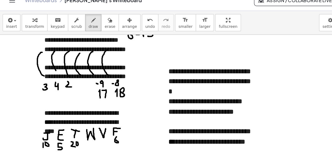
drag, startPoint x: 84, startPoint y: 116, endPoint x: 89, endPoint y: 116, distance: 5.6
drag, startPoint x: 86, startPoint y: 126, endPoint x: 88, endPoint y: 130, distance: 4.2
drag, startPoint x: 89, startPoint y: 126, endPoint x: 92, endPoint y: 130, distance: 4.6
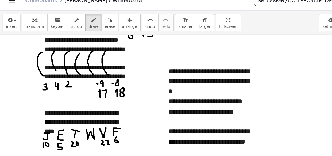
drag, startPoint x: 74, startPoint y: 128, endPoint x: 77, endPoint y: 132, distance: 4.8
drag, startPoint x: 78, startPoint y: 127, endPoint x: 79, endPoint y: 130, distance: 3.5
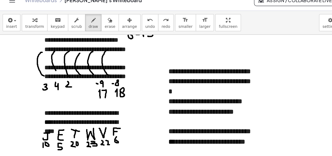
drag, startPoint x: 77, startPoint y: 127, endPoint x: 78, endPoint y: 131, distance: 4.0
drag, startPoint x: 68, startPoint y: 77, endPoint x: 68, endPoint y: 81, distance: 3.7
drag, startPoint x: 72, startPoint y: 77, endPoint x: 72, endPoint y: 81, distance: 4.3
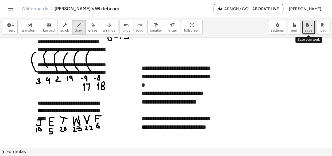
click at [313, 27] on button "save" at bounding box center [309, 27] width 14 height 14
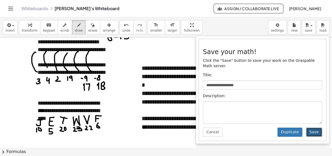
click at [315, 128] on button "Save" at bounding box center [314, 132] width 16 height 9
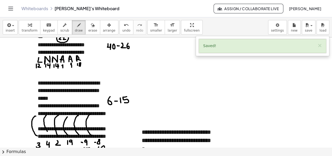
scroll to position [1725, 0]
